Goal: Task Accomplishment & Management: Use online tool/utility

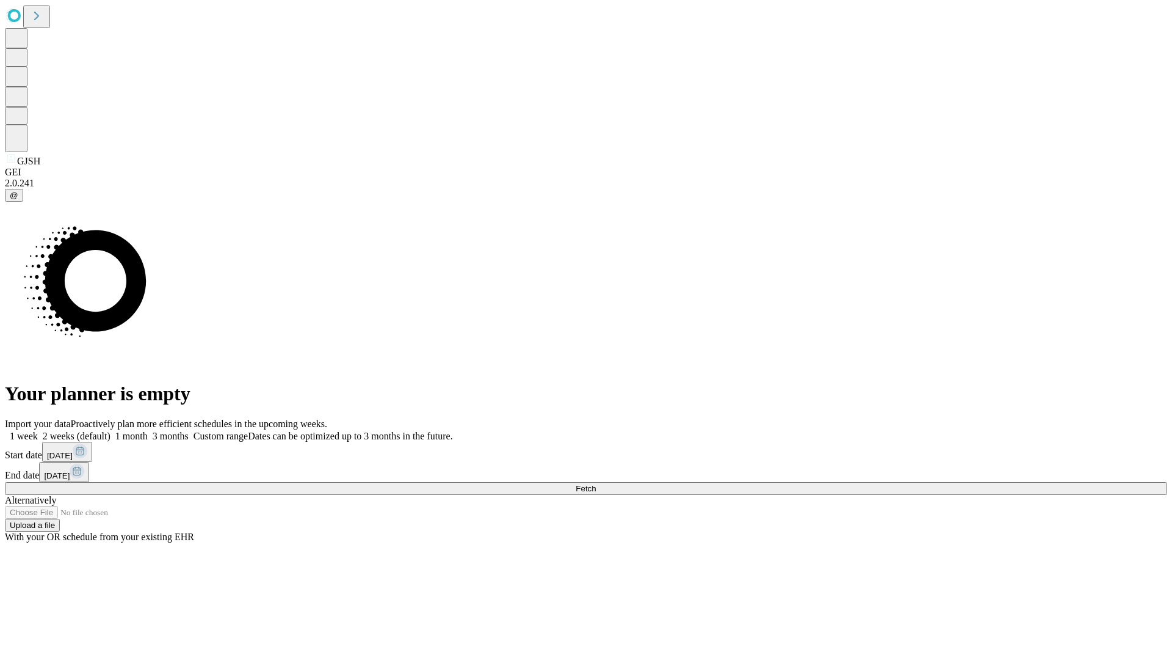
click at [596, 484] on span "Fetch" at bounding box center [586, 488] width 20 height 9
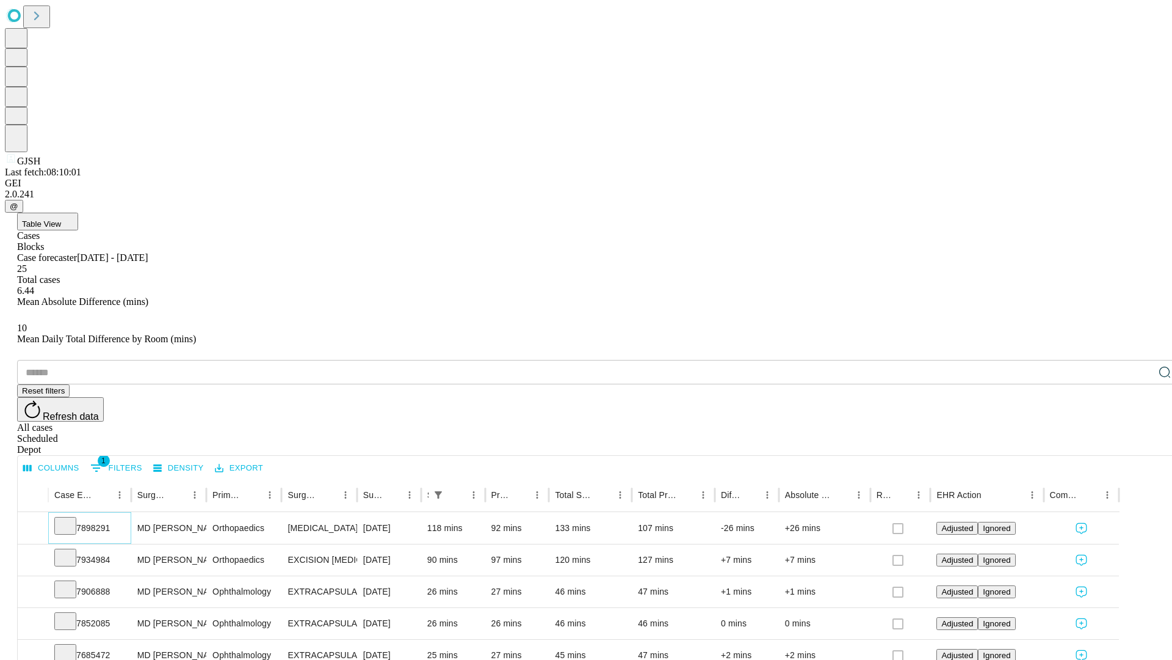
click at [71, 518] on icon at bounding box center [65, 524] width 12 height 12
